Goal: Task Accomplishment & Management: Manage account settings

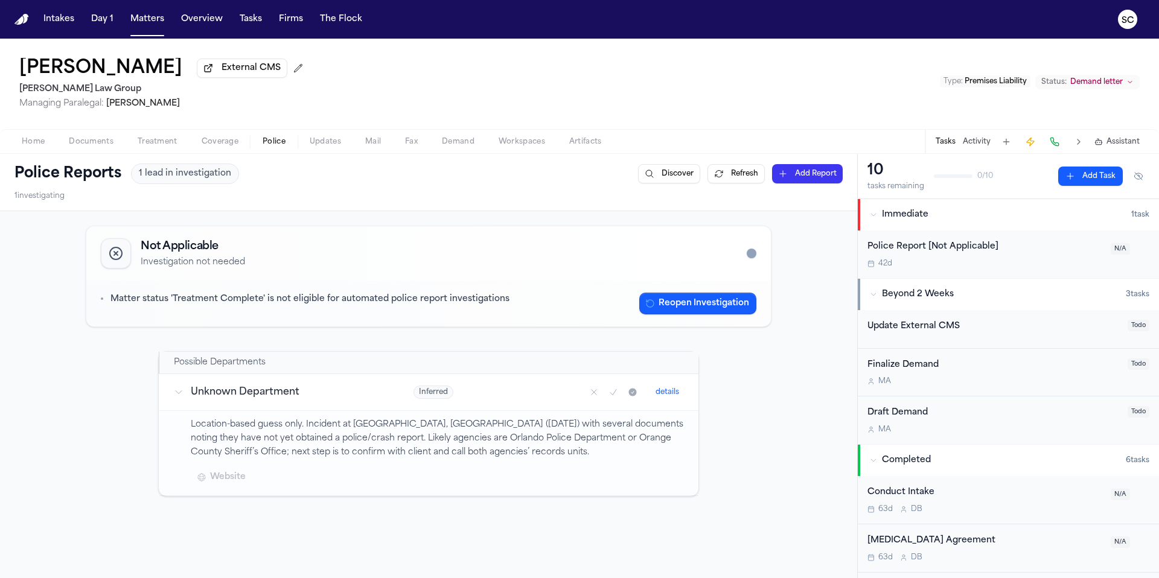
scroll to position [156, 0]
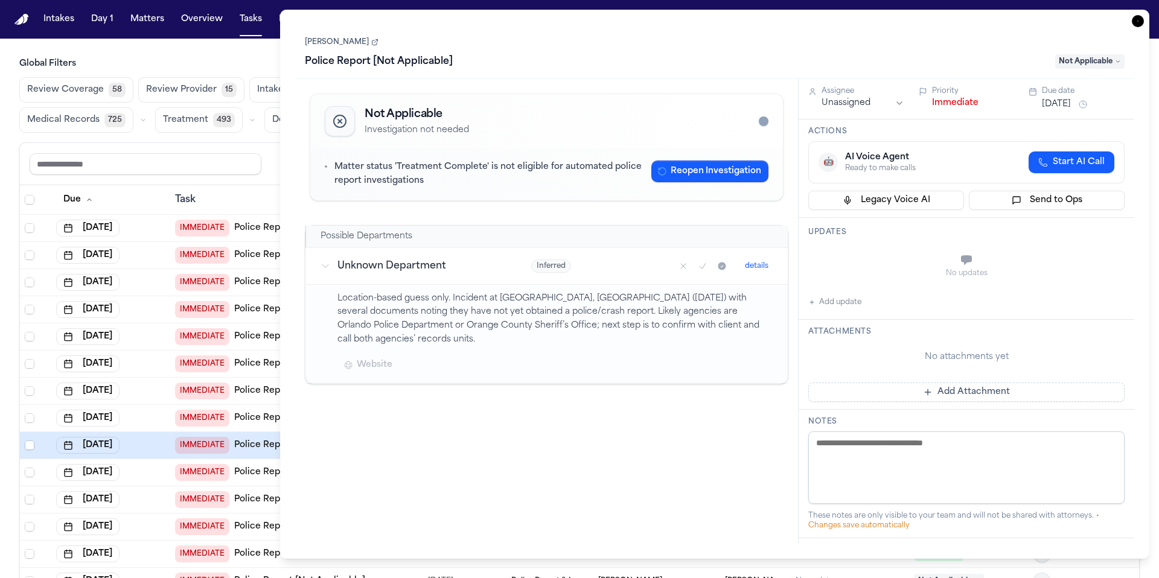
scroll to position [159, 0]
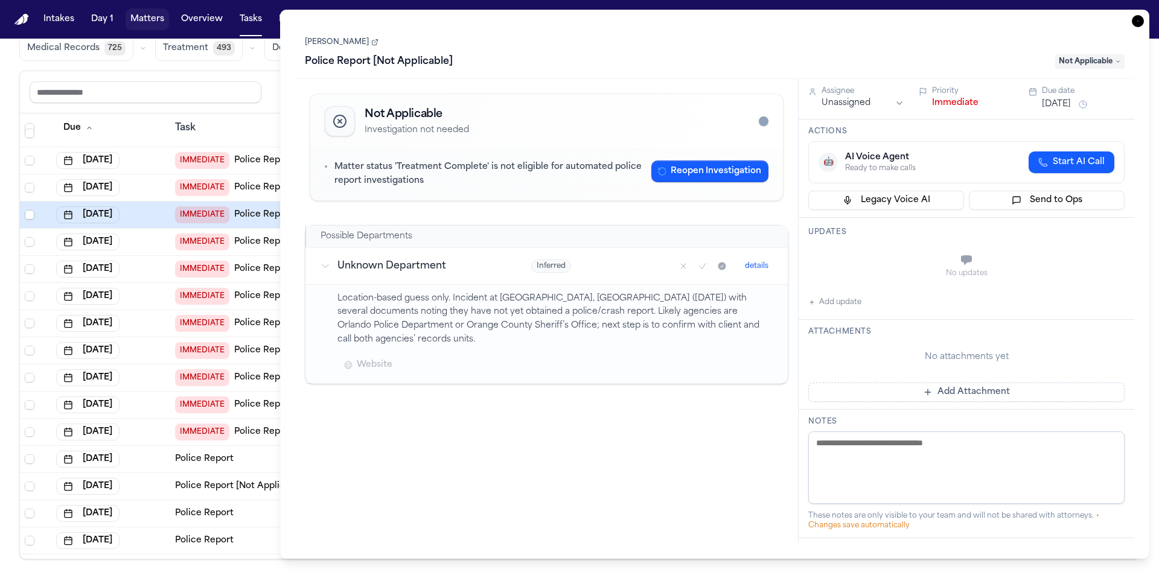
click at [147, 18] on button "Matters" at bounding box center [147, 19] width 43 height 22
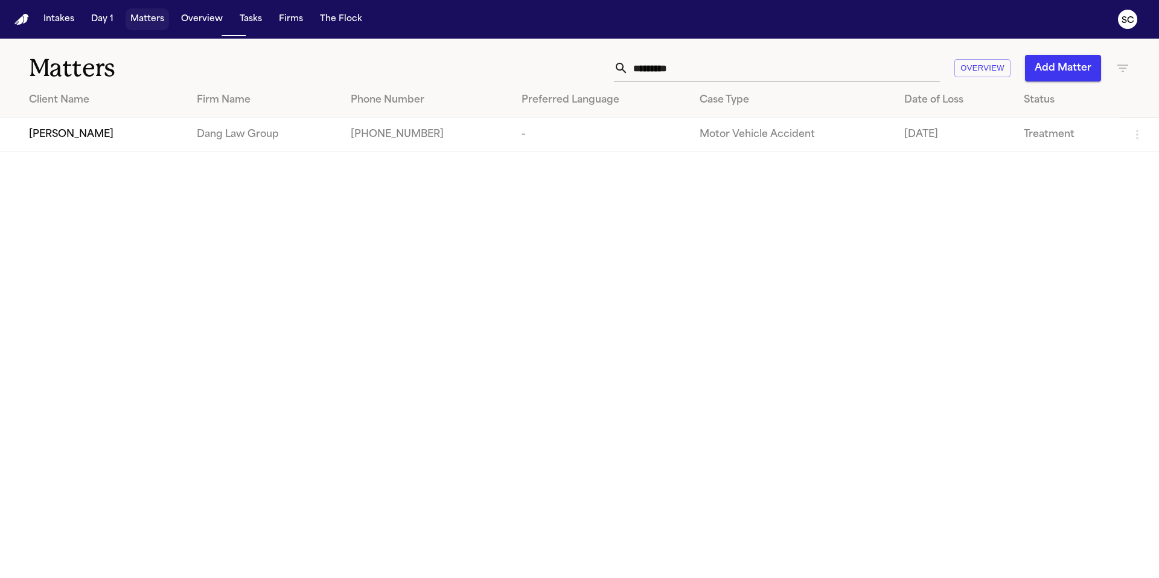
click at [147, 18] on button "Matters" at bounding box center [147, 19] width 43 height 22
drag, startPoint x: 610, startPoint y: 69, endPoint x: 553, endPoint y: 68, distance: 56.8
click at [554, 69] on div "********* Overview Add Matter" at bounding box center [740, 68] width 781 height 27
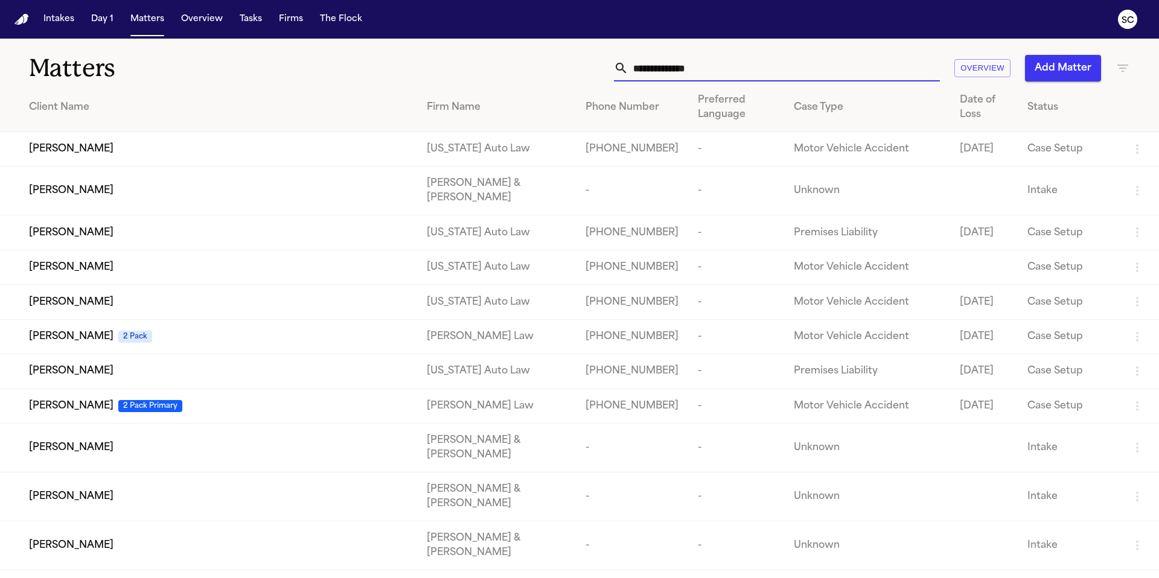
paste input "**********"
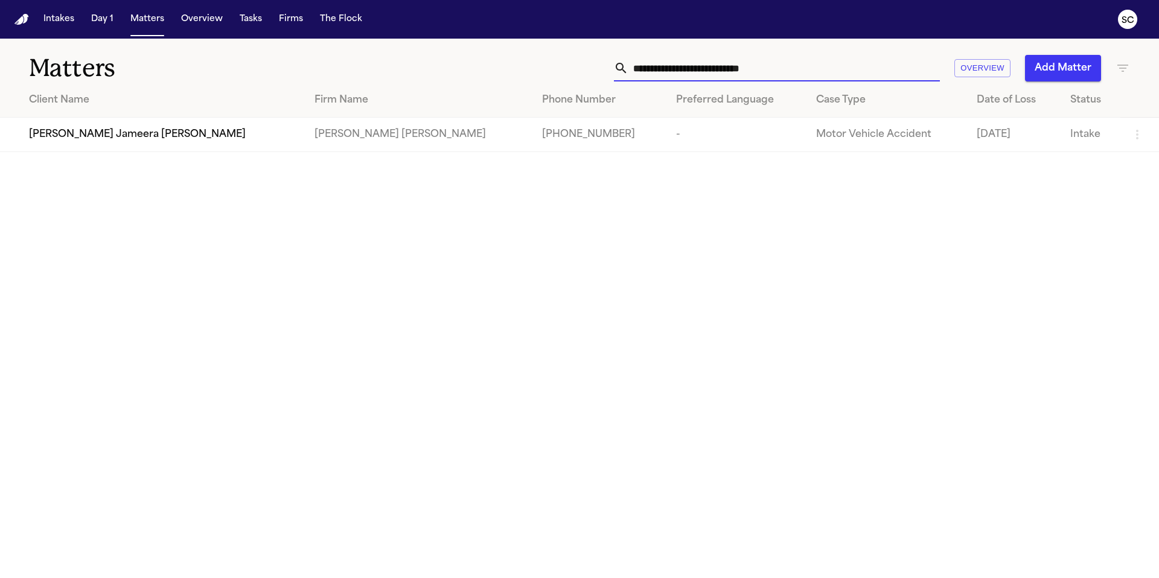
type input "**********"
click at [533, 144] on td "[PHONE_NUMBER]" at bounding box center [600, 135] width 134 height 34
click at [667, 141] on td "-" at bounding box center [737, 135] width 140 height 34
click at [144, 139] on span "[PERSON_NAME] Jameera [PERSON_NAME]" at bounding box center [137, 134] width 217 height 14
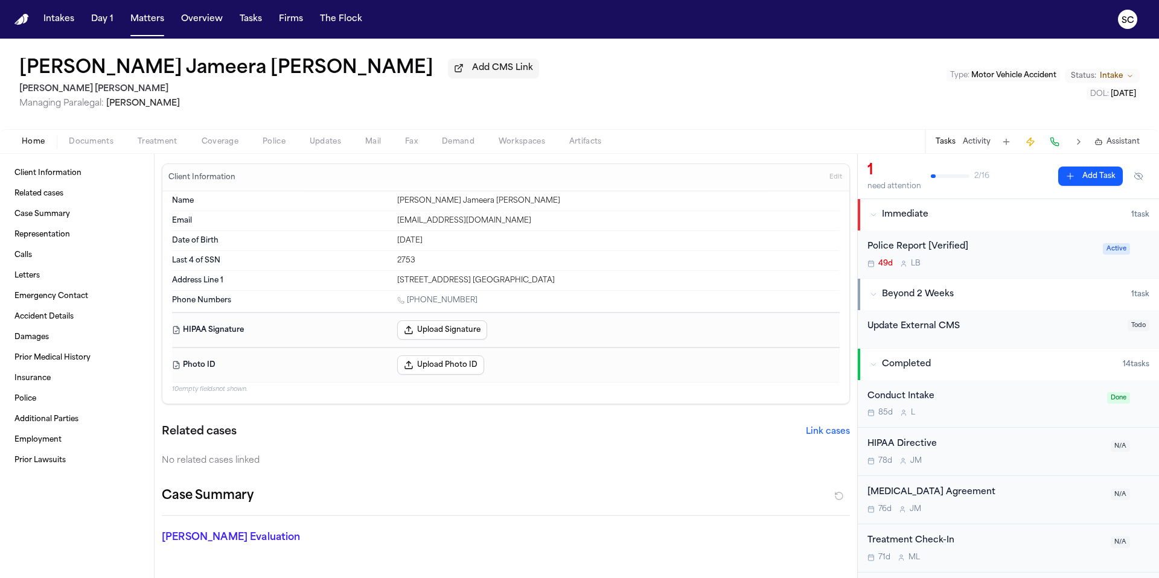
click at [98, 150] on div "Home Documents Treatment Coverage Police Updates Mail Fax Demand Workspaces Art…" at bounding box center [579, 141] width 1159 height 24
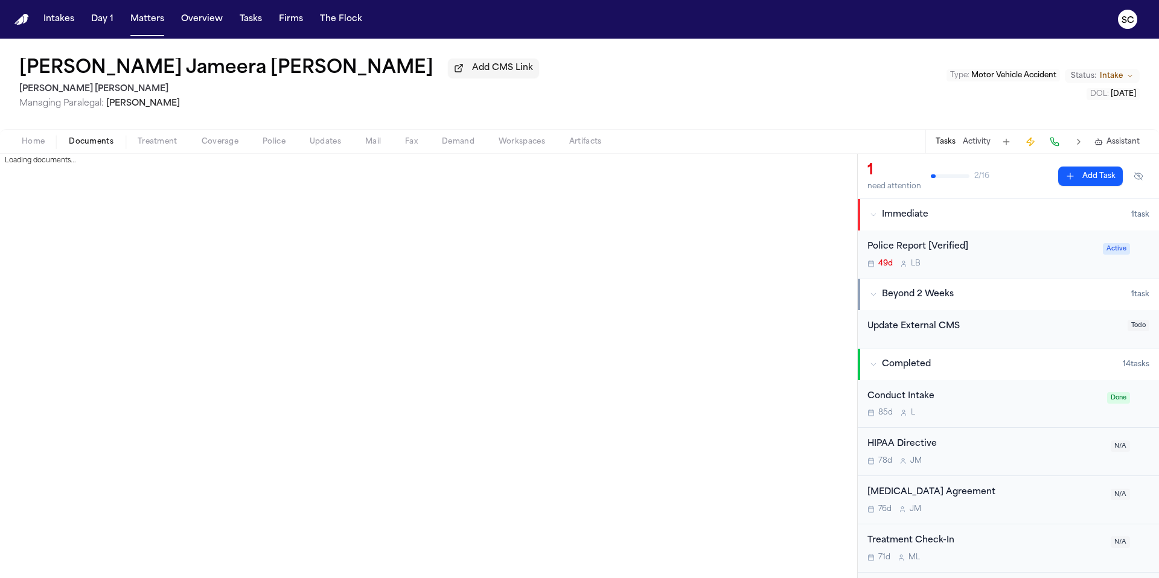
click at [98, 147] on span "Documents" at bounding box center [91, 142] width 45 height 10
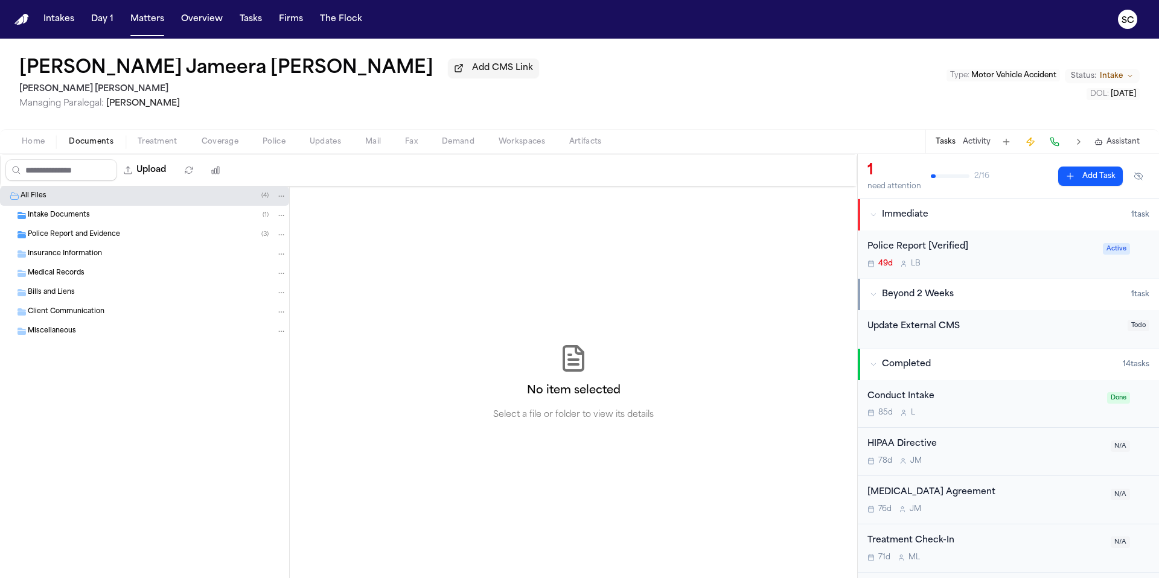
click at [202, 238] on div "Police Report and Evidence ( 3 )" at bounding box center [157, 234] width 259 height 11
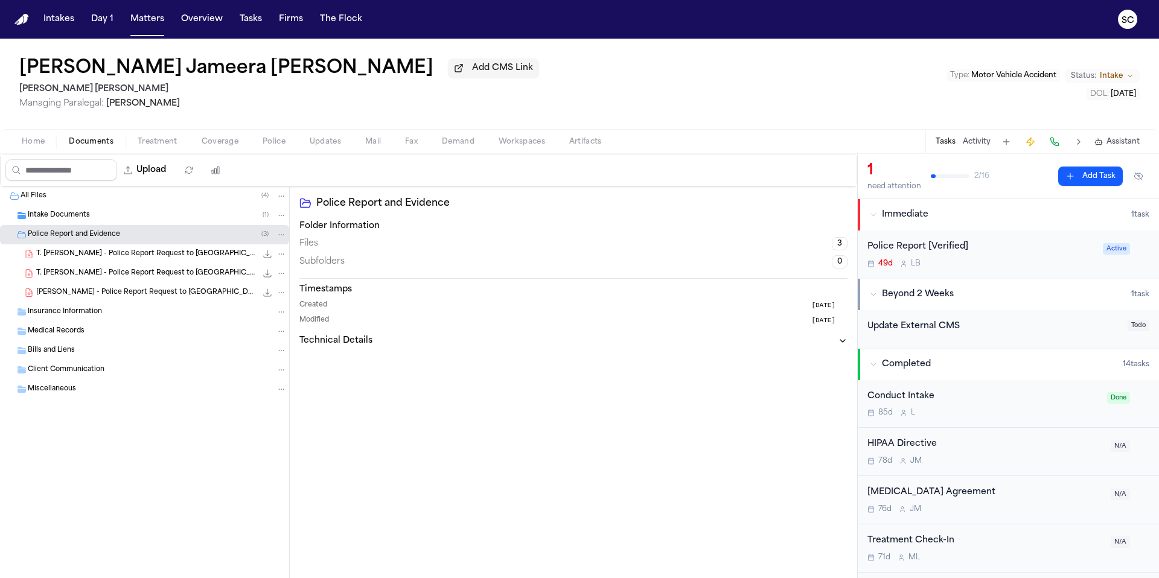
click at [1044, 260] on div "Police Report [Verified] 49d L B" at bounding box center [982, 254] width 228 height 28
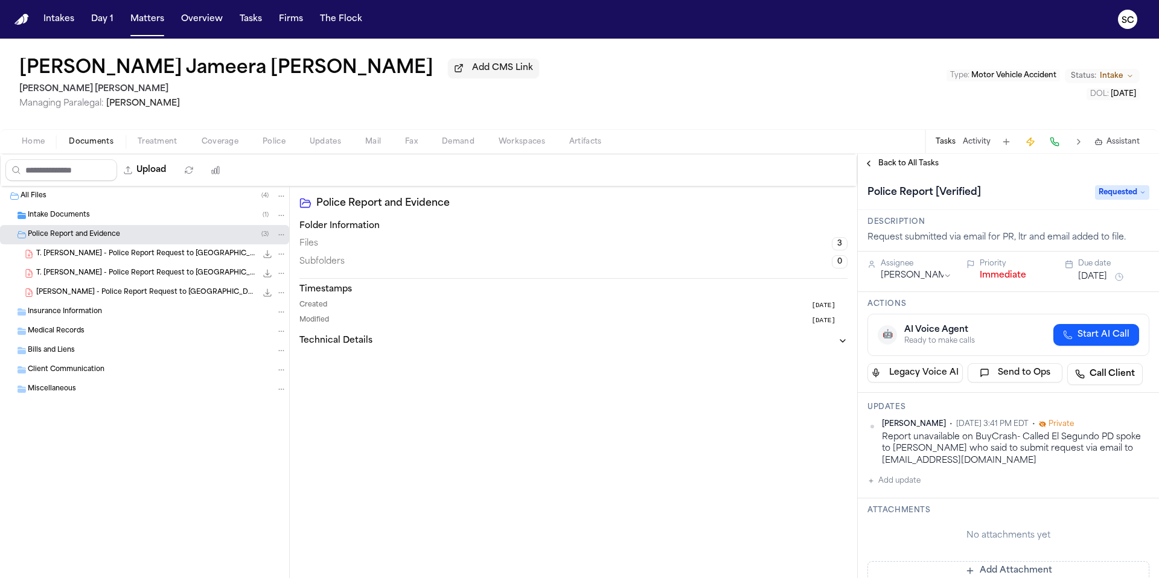
click at [1103, 196] on span "Requested" at bounding box center [1122, 192] width 54 height 14
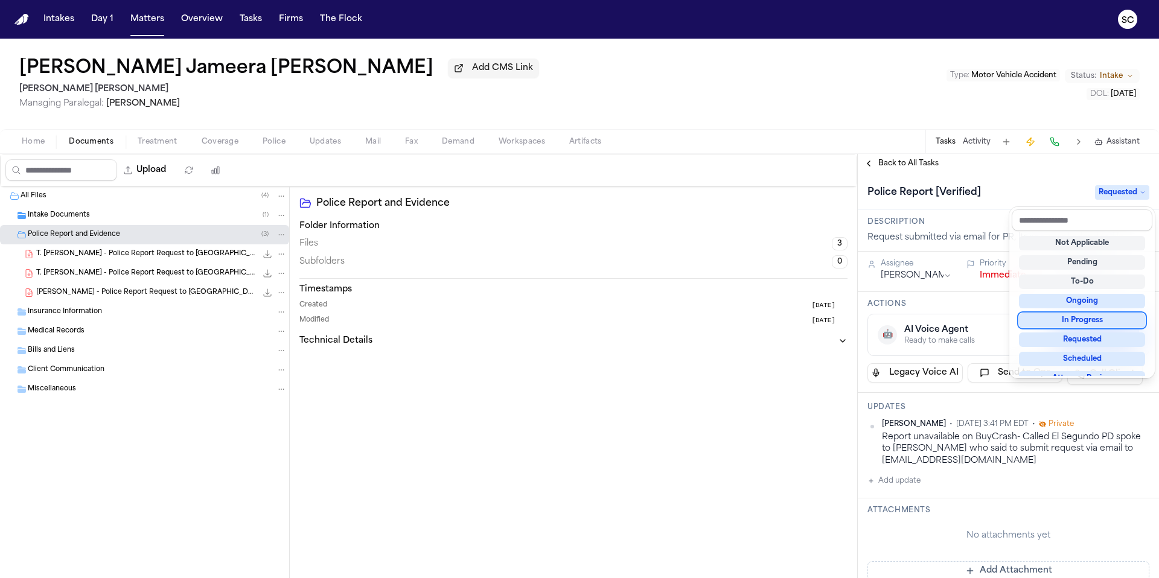
scroll to position [188, 0]
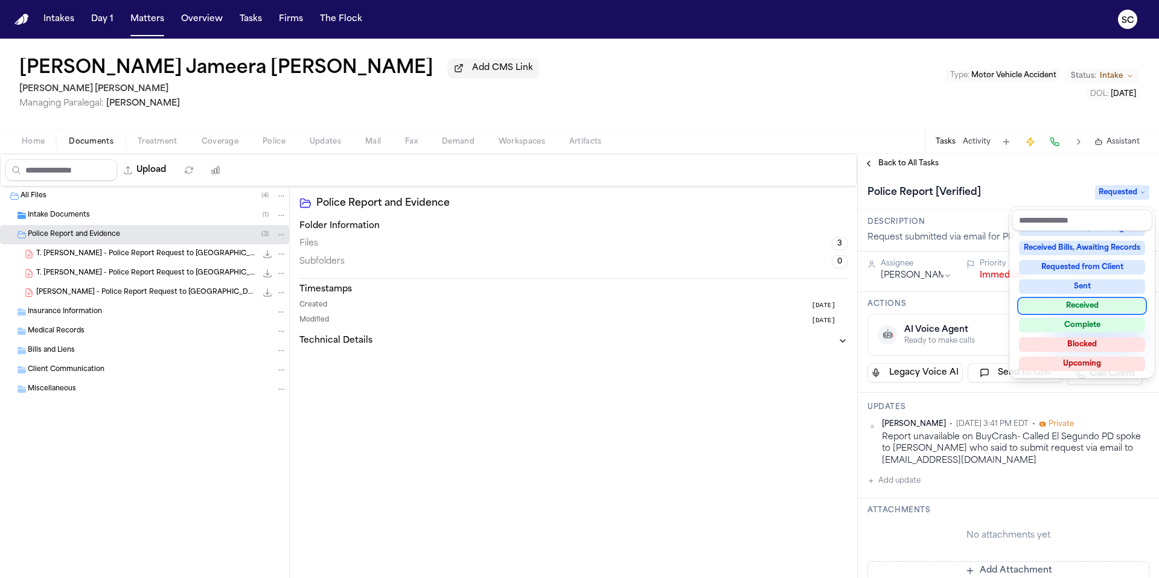
click at [1088, 307] on div "Received" at bounding box center [1082, 306] width 126 height 14
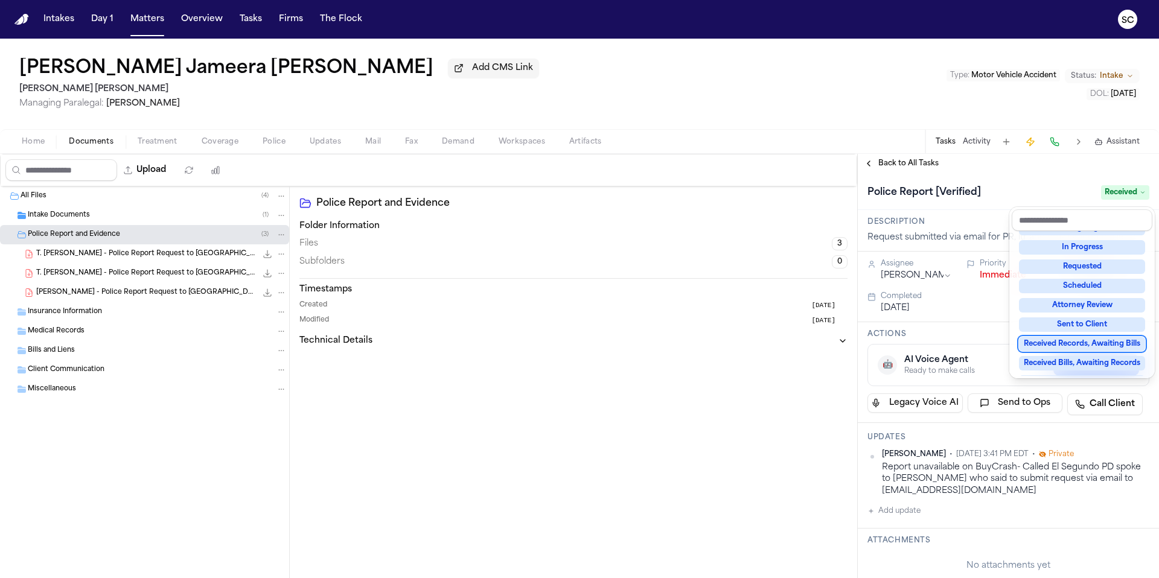
click at [161, 171] on div "Upload 0 files selected Move files Download files Delete files More actions Cle…" at bounding box center [579, 366] width 1159 height 424
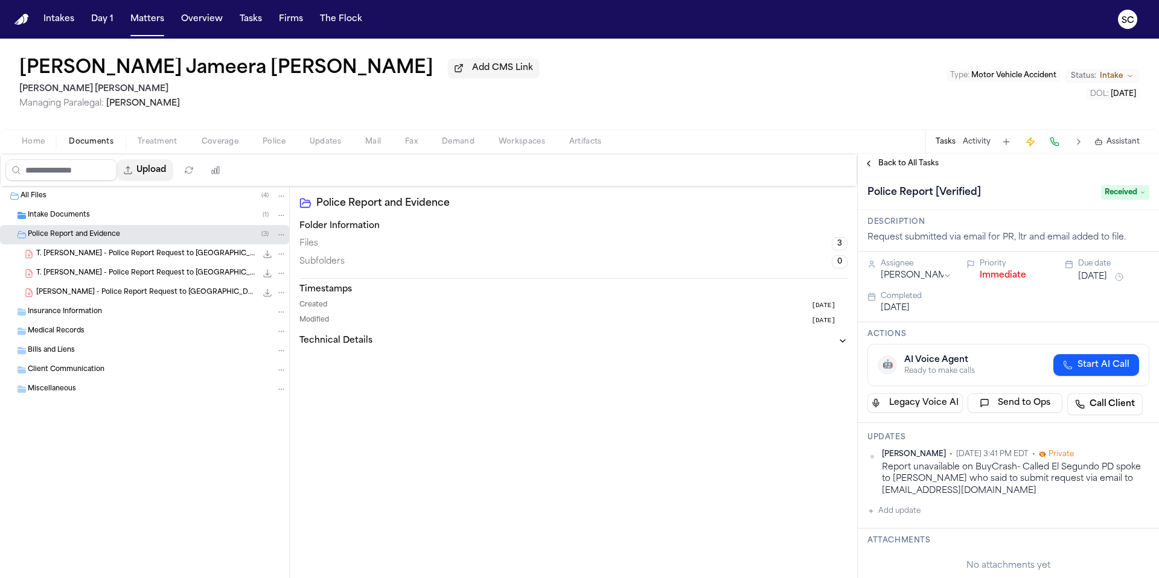
click at [167, 174] on button "Upload" at bounding box center [145, 170] width 56 height 22
select select "**********"
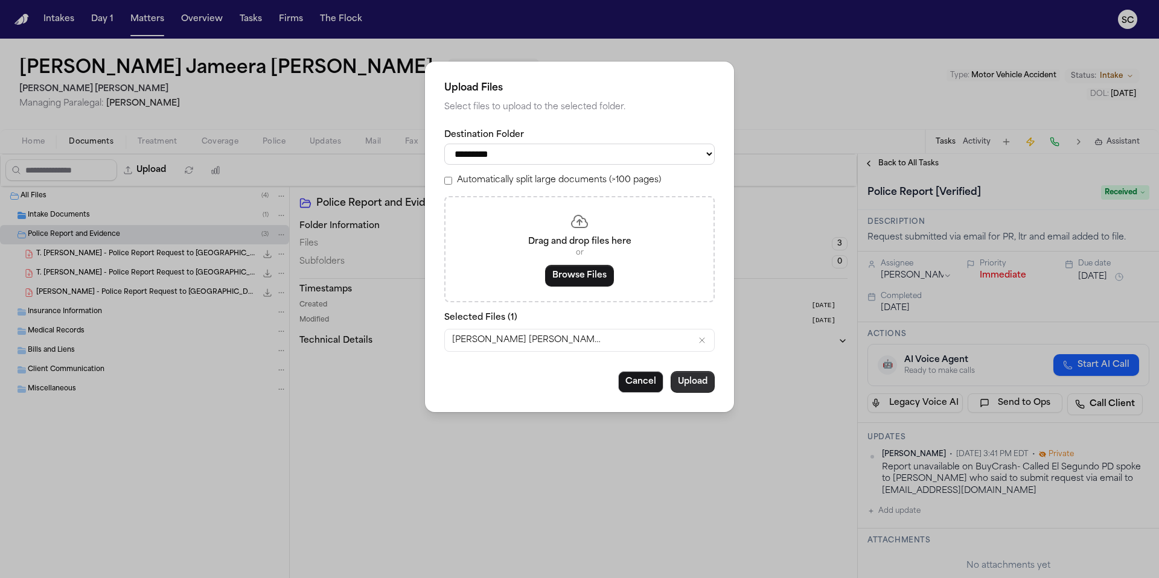
click at [692, 393] on button "Upload" at bounding box center [693, 382] width 44 height 22
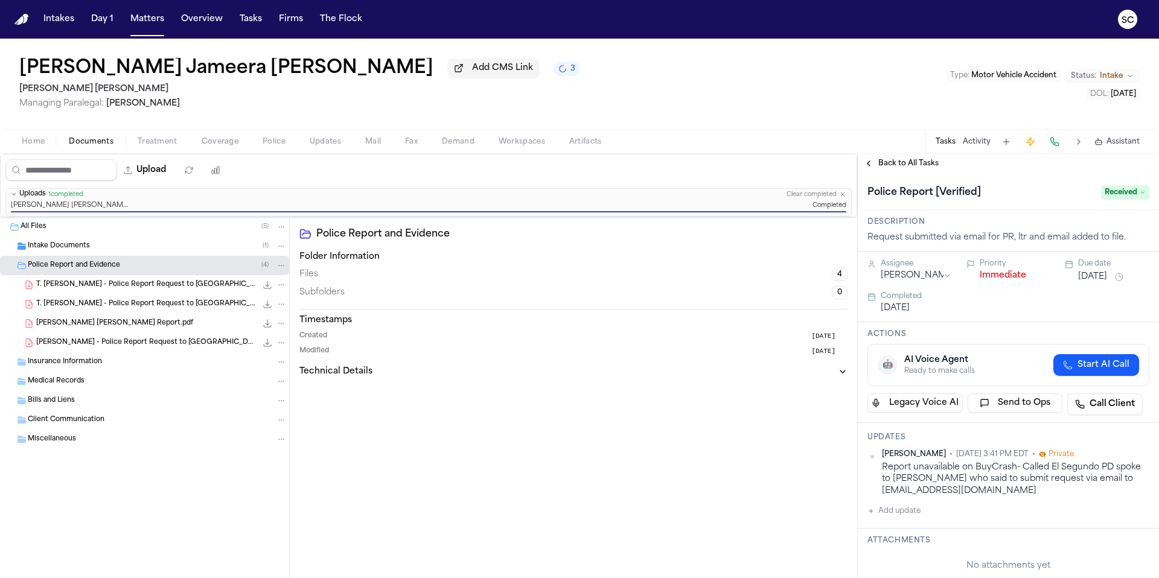
click at [98, 146] on span "Documents" at bounding box center [91, 142] width 45 height 10
click at [558, 73] on icon "3 active tasks" at bounding box center [562, 68] width 9 height 9
